Goal: Book appointment/travel/reservation

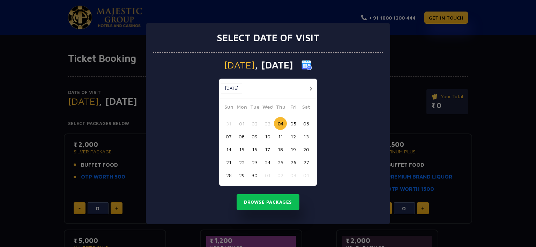
click at [354, 172] on div "[DATE] [DATE] [DATE] Sun Mon Tue Wed Thu Fri Sat 31 01 02 03 04 05 06 07 08 09 …" at bounding box center [268, 138] width 230 height 171
click at [456, 123] on div "Select date of visit [DATE] [DATE] [DATE] Sun Mon Tue Wed Thu Fri Sat 31 01 02 …" at bounding box center [268, 123] width 536 height 247
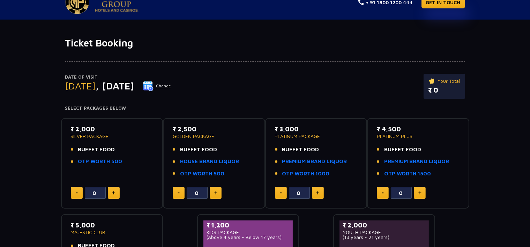
scroll to position [35, 0]
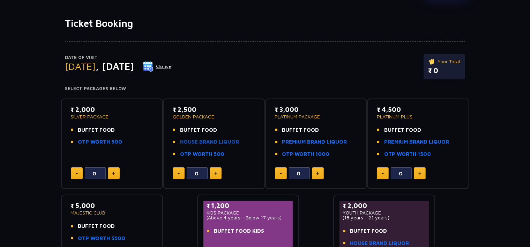
click at [189, 143] on link "HOUSE BRAND LIQUOR" at bounding box center [209, 142] width 59 height 8
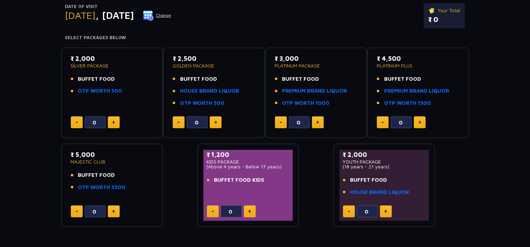
scroll to position [0, 0]
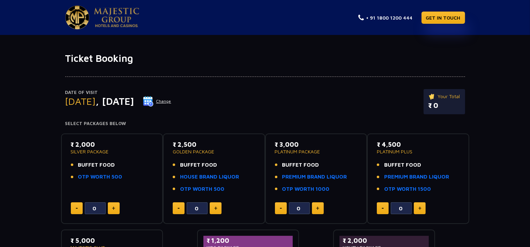
click at [216, 208] on img at bounding box center [215, 207] width 3 height 3
click at [179, 204] on button at bounding box center [179, 208] width 12 height 12
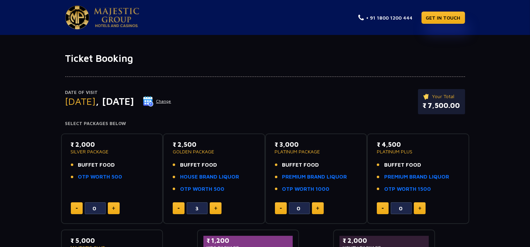
click at [179, 204] on button at bounding box center [179, 208] width 12 height 12
type input "0"
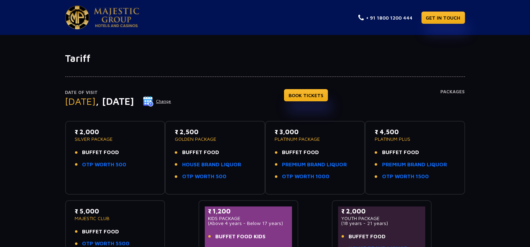
drag, startPoint x: 429, startPoint y: 89, endPoint x: 441, endPoint y: 90, distance: 12.6
click at [438, 90] on div "Date of Visit Thursday , 04 Sep 2025 Change BOOK TICKETS Packages" at bounding box center [265, 105] width 400 height 32
click at [443, 90] on h4 "Packages" at bounding box center [453, 101] width 24 height 25
click at [449, 94] on h4 "Packages" at bounding box center [453, 101] width 24 height 25
drag, startPoint x: 449, startPoint y: 94, endPoint x: 400, endPoint y: 101, distance: 49.3
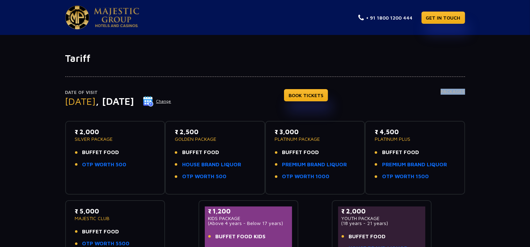
click at [448, 94] on h4 "Packages" at bounding box center [453, 101] width 24 height 25
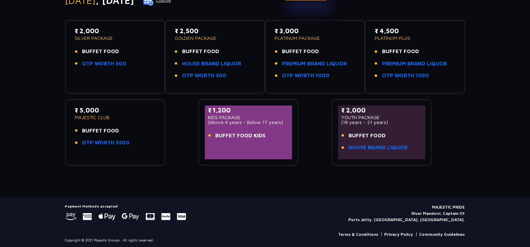
scroll to position [103, 0]
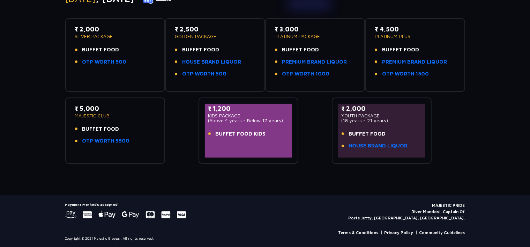
click at [250, 136] on span "BUFFET FOOD KIDS" at bounding box center [241, 134] width 50 height 8
